Goal: Task Accomplishment & Management: Manage account settings

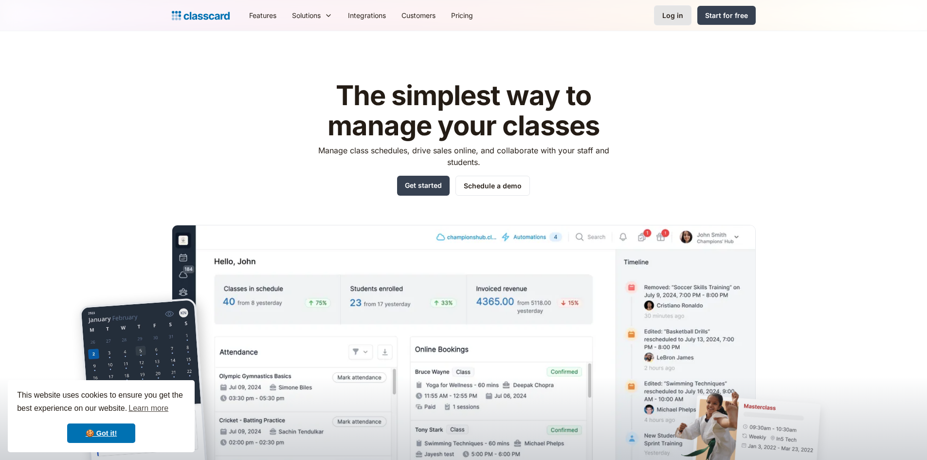
click at [663, 13] on link "Log in" at bounding box center [672, 15] width 37 height 20
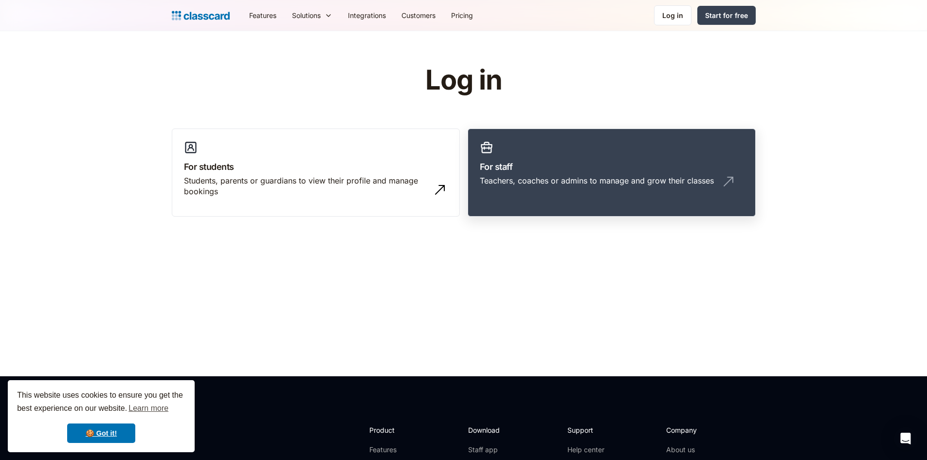
click at [552, 178] on div "Teachers, coaches or admins to manage and grow their classes" at bounding box center [597, 180] width 234 height 11
